Goal: Task Accomplishment & Management: Complete application form

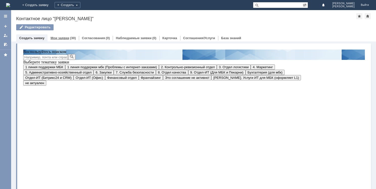
click at [64, 39] on link "Мои заявки" at bounding box center [60, 38] width 19 height 4
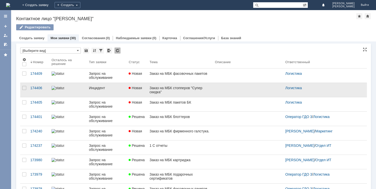
click at [185, 91] on div "Заказ на МБК стопперов "Супер скидка"" at bounding box center [180, 90] width 61 height 8
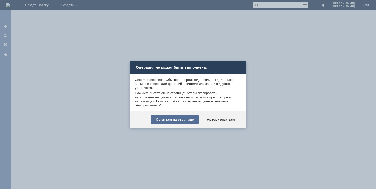
click at [191, 118] on div "Остаться на странице" at bounding box center [175, 120] width 48 height 8
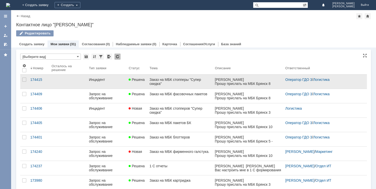
click at [176, 81] on div "Заказ на МБК стопперы "Супер скидка"" at bounding box center [180, 82] width 61 height 8
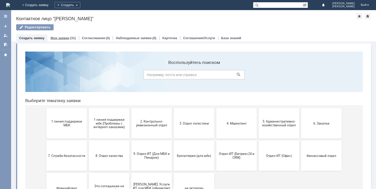
click at [67, 39] on link "Мои заявки" at bounding box center [60, 38] width 19 height 4
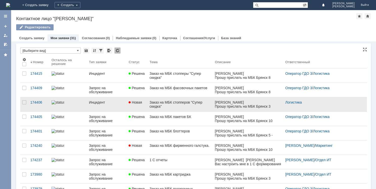
click at [141, 103] on span "Новая" at bounding box center [135, 102] width 13 height 4
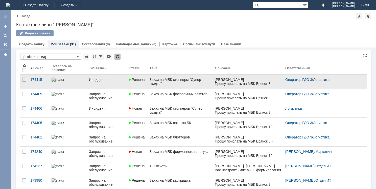
click at [181, 78] on div "Заказ на МБК стопперы "Супер скидка"" at bounding box center [180, 82] width 61 height 8
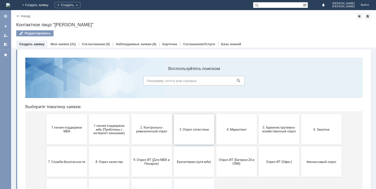
click at [195, 132] on button "3. Отдел логистики" at bounding box center [194, 129] width 40 height 30
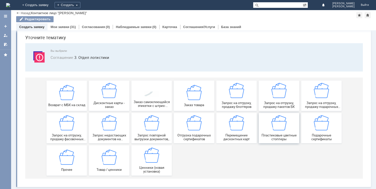
click at [283, 121] on img at bounding box center [279, 122] width 15 height 15
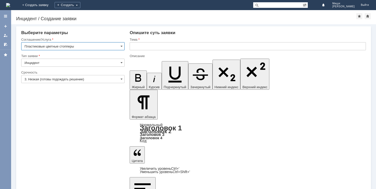
click at [68, 77] on input "3. Низкая (готовы подождать решение)" at bounding box center [72, 79] width 103 height 8
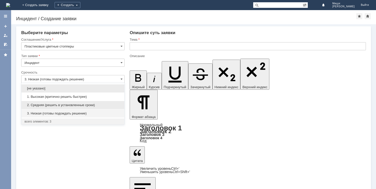
click at [66, 106] on span "2. Средняя (решить в установленные сроки)" at bounding box center [73, 105] width 97 height 4
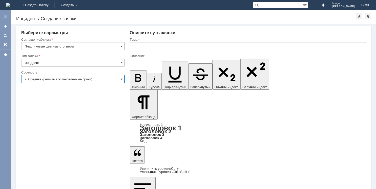
type input "2. Средняя (решить в установленные сроки)"
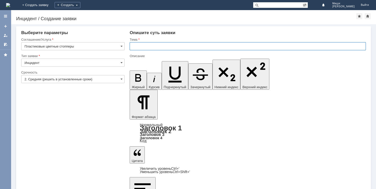
click at [162, 46] on input "text" at bounding box center [248, 46] width 236 height 8
click at [155, 46] on input "Заказ на МБК стопперы " Супер скидка"" at bounding box center [248, 46] width 236 height 8
type input "Заказ на МБК цветных стопперы " Супер скидка""
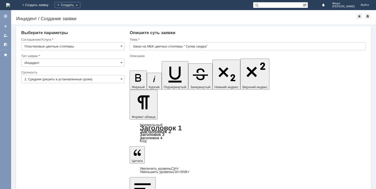
drag, startPoint x: 135, startPoint y: 1473, endPoint x: 223, endPoint y: 1482, distance: 88.5
drag, startPoint x: 135, startPoint y: 1475, endPoint x: 267, endPoint y: 1479, distance: 132.3
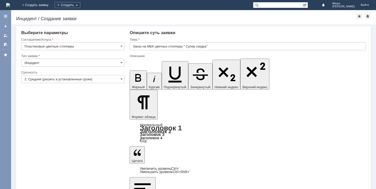
copy div "Прошу прислать на МБК Брянск 11 стопперы "Супер скидка" - 100 шт."
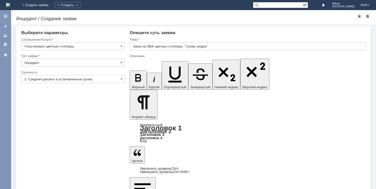
drag, startPoint x: 192, startPoint y: 1485, endPoint x: 220, endPoint y: 1502, distance: 32.2
click at [212, 47] on input "Заказ на МБК цветных стопперы " Супер скидка"" at bounding box center [248, 46] width 236 height 8
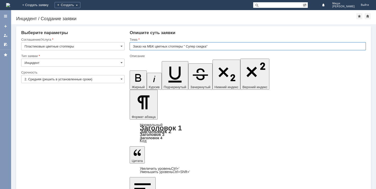
click at [232, 46] on input "Заказ на МБК цветных стопперы " Супер скидка"" at bounding box center [248, 46] width 236 height 8
type input "Заказ на МБК цветных стопперов"
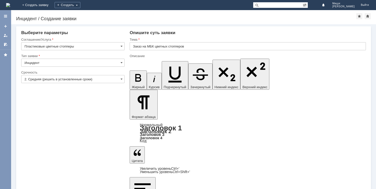
drag, startPoint x: 192, startPoint y: 1490, endPoint x: 200, endPoint y: 1495, distance: 9.3
